Goal: Information Seeking & Learning: Learn about a topic

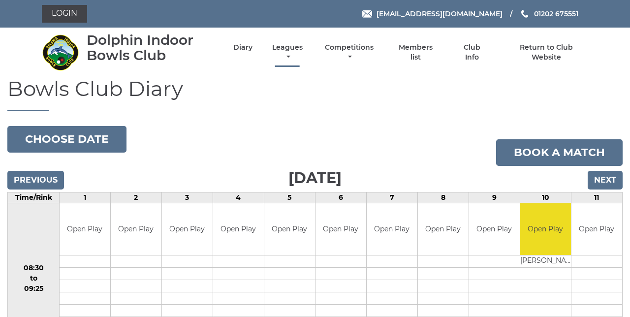
click at [289, 56] on link "Leagues" at bounding box center [287, 52] width 35 height 19
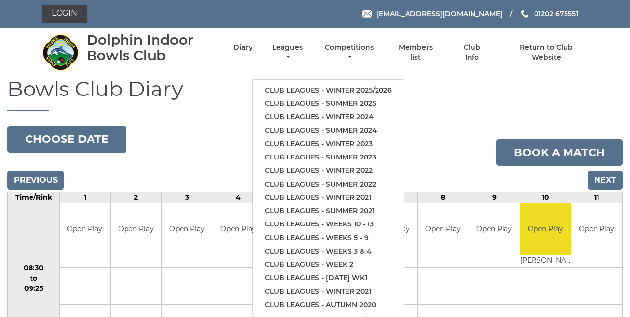
click at [387, 99] on link "Club leagues - Summer 2025" at bounding box center [328, 103] width 151 height 13
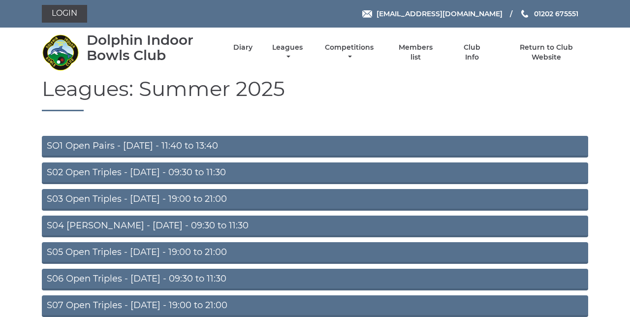
click at [272, 226] on link "S04 Aussie Pairs - Wednesday - 09:30 to 11:30" at bounding box center [315, 227] width 547 height 22
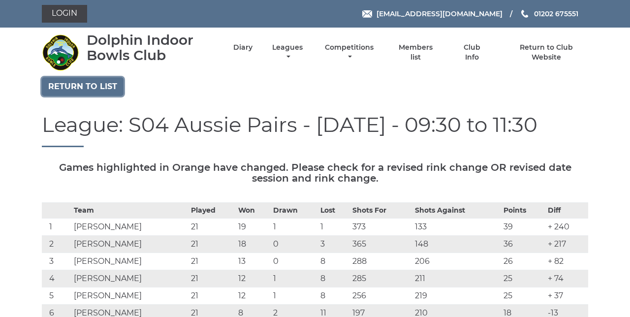
click at [106, 90] on link "Return to list" at bounding box center [83, 86] width 82 height 19
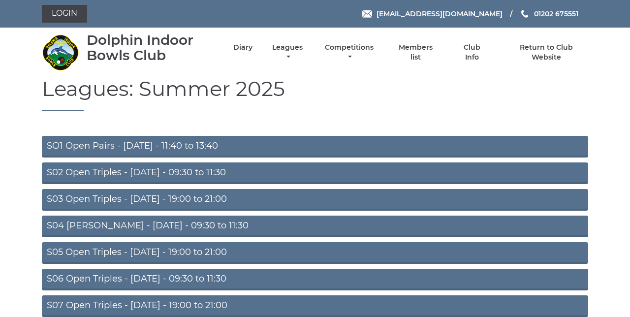
click at [242, 253] on link "S05 Open Triples - Wednesday - 19:00 to 21:00" at bounding box center [315, 253] width 547 height 22
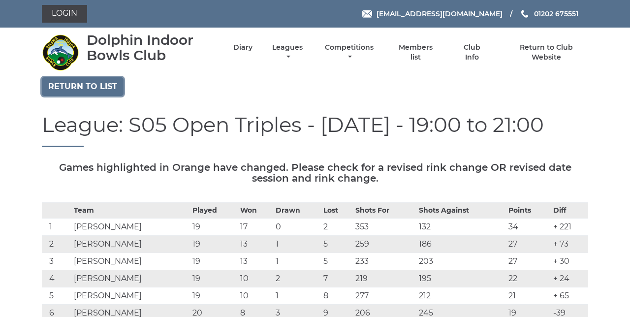
click at [108, 88] on link "Return to list" at bounding box center [83, 86] width 82 height 19
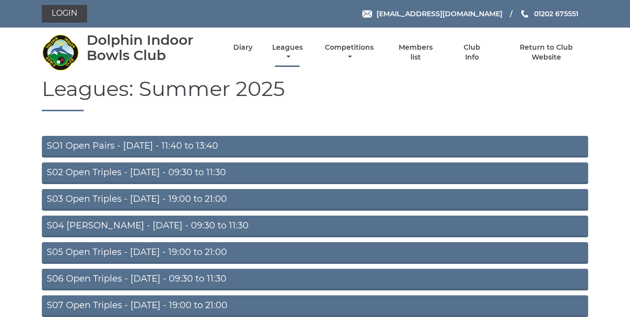
click at [291, 51] on link "Leagues" at bounding box center [287, 52] width 35 height 19
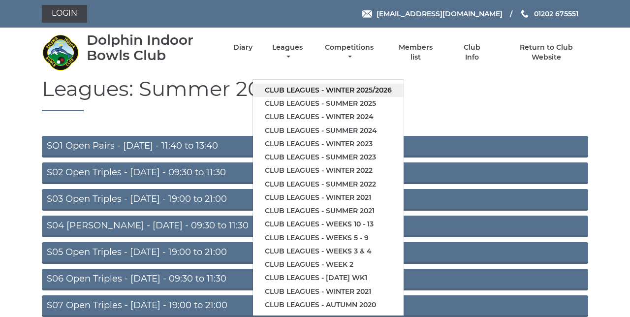
click at [376, 92] on link "Club leagues - Winter 2025/2026" at bounding box center [328, 90] width 151 height 13
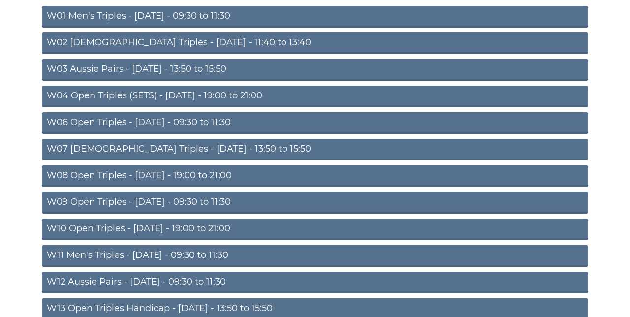
click at [241, 205] on link "W09 Open Triples - [DATE] - 09:30 to 11:30" at bounding box center [315, 203] width 547 height 22
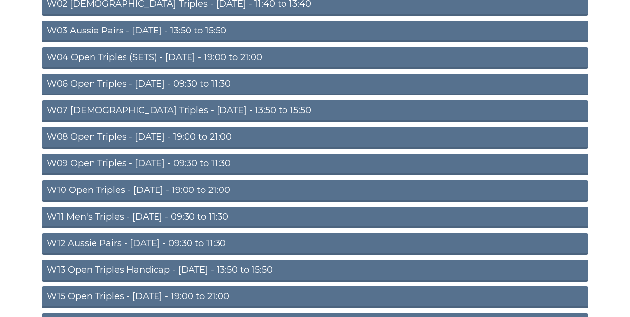
scroll to position [171, 0]
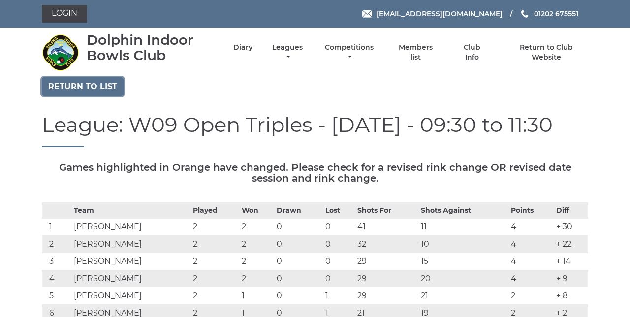
click at [102, 89] on link "Return to list" at bounding box center [83, 86] width 82 height 19
